Goal: Task Accomplishment & Management: Use online tool/utility

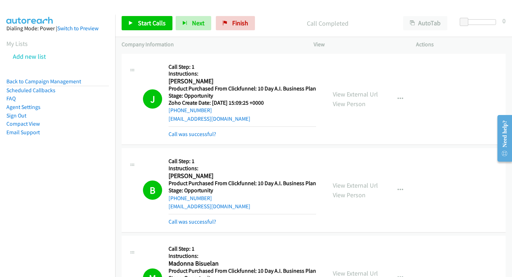
scroll to position [15537, 0]
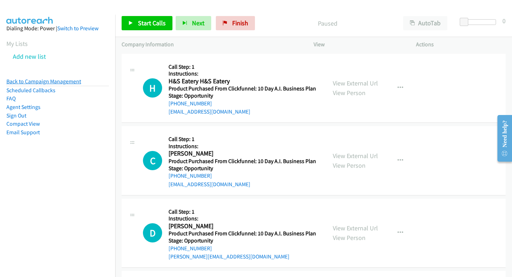
click at [40, 80] on link "Back to Campaign Management" at bounding box center [43, 81] width 75 height 7
click at [164, 19] on span "Start Calls" at bounding box center [152, 23] width 28 height 8
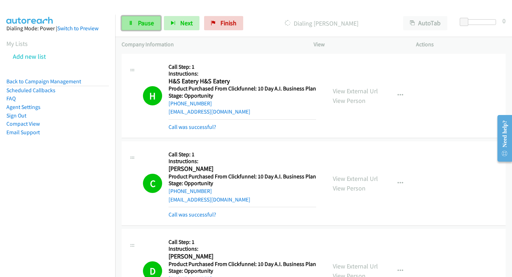
click at [157, 29] on link "Pause" at bounding box center [141, 23] width 39 height 14
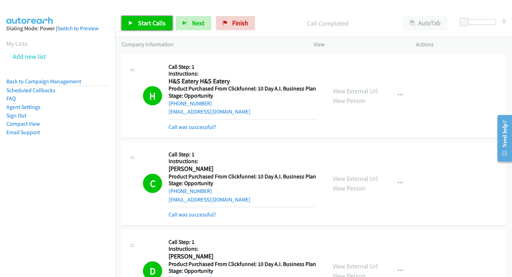
click at [132, 28] on link "Start Calls" at bounding box center [147, 23] width 51 height 14
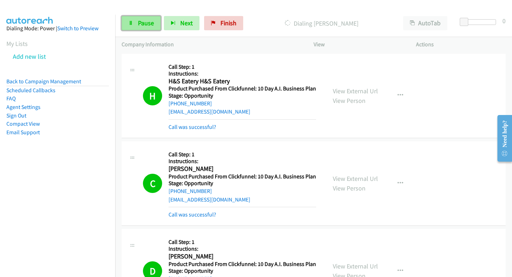
click at [151, 19] on span "Pause" at bounding box center [146, 23] width 16 height 8
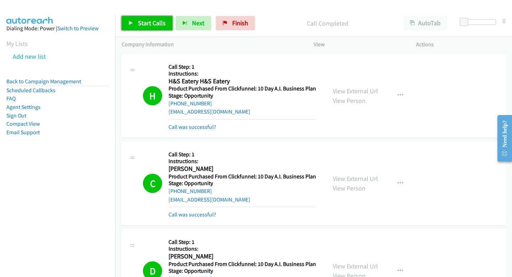
click at [147, 23] on span "Start Calls" at bounding box center [152, 23] width 28 height 8
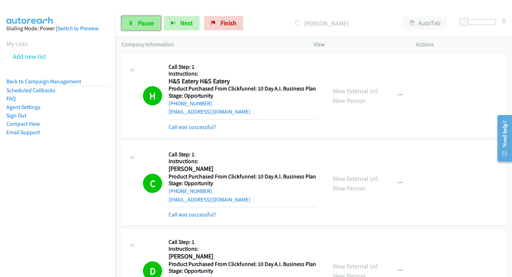
click at [135, 21] on link "Pause" at bounding box center [141, 23] width 39 height 14
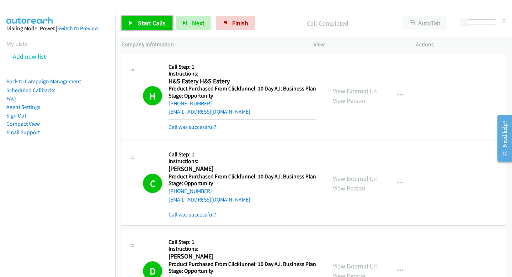
click at [137, 25] on link "Start Calls" at bounding box center [147, 23] width 51 height 14
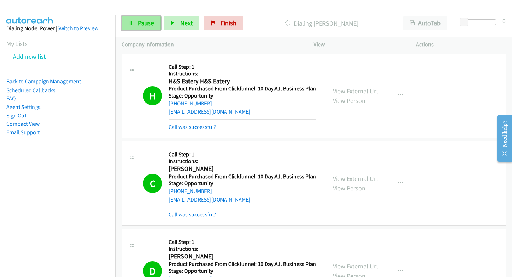
click at [139, 21] on span "Pause" at bounding box center [146, 23] width 16 height 8
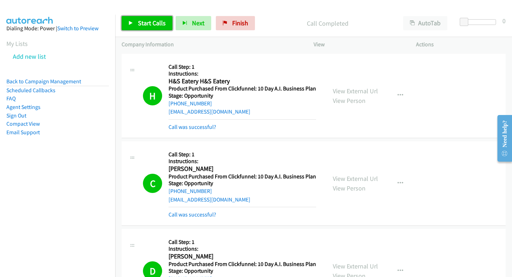
click at [158, 24] on span "Start Calls" at bounding box center [152, 23] width 28 height 8
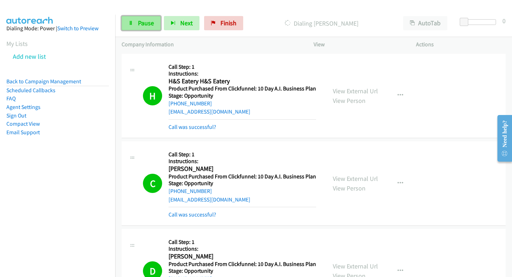
click at [148, 27] on span "Pause" at bounding box center [146, 23] width 16 height 8
